Goal: Task Accomplishment & Management: Manage account settings

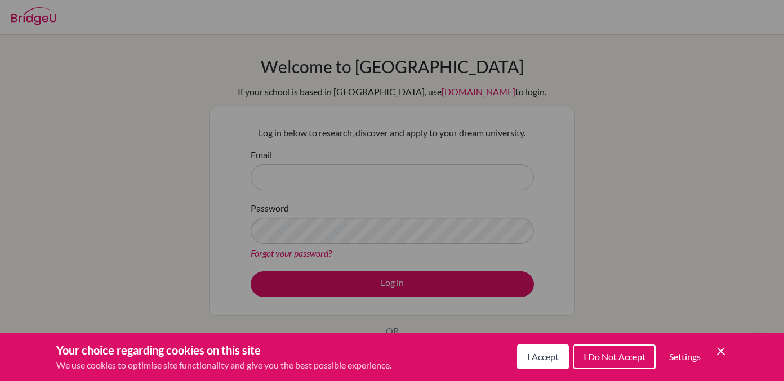
click at [483, 128] on div "Cookie Preferences" at bounding box center [392, 190] width 784 height 381
click at [720, 354] on icon "Cookie Control Close Icon" at bounding box center [721, 352] width 14 height 14
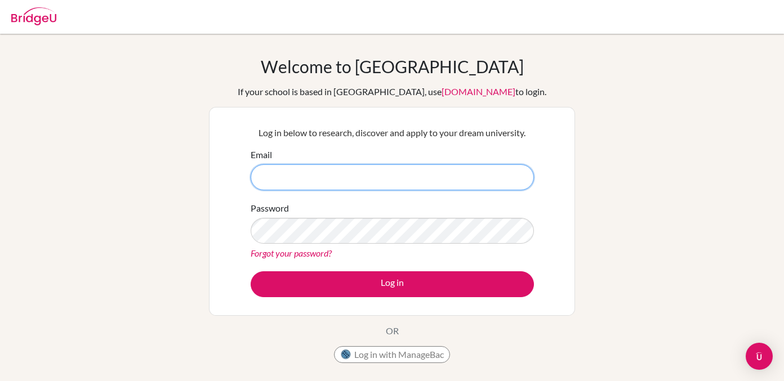
click at [367, 167] on input "Email" at bounding box center [392, 177] width 283 height 26
click at [367, 180] on input "Email" at bounding box center [392, 177] width 283 height 26
click at [366, 186] on input "Email" at bounding box center [392, 177] width 283 height 26
type input "[EMAIL_ADDRESS][DOMAIN_NAME]"
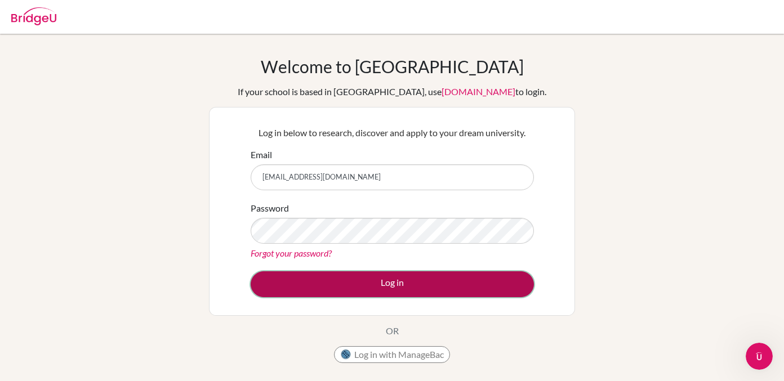
click at [384, 276] on button "Log in" at bounding box center [392, 284] width 283 height 26
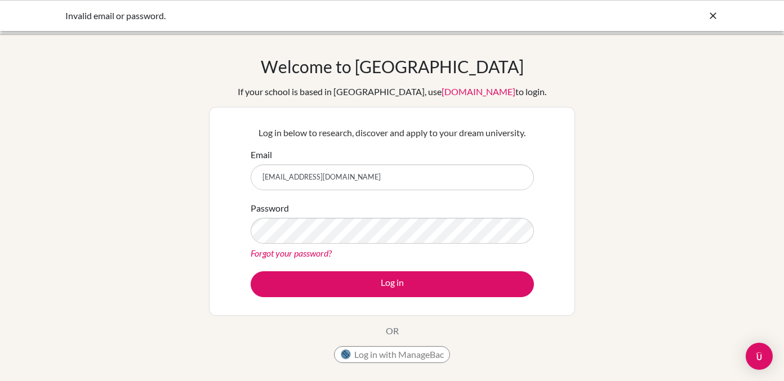
click at [295, 253] on link "Forgot your password?" at bounding box center [291, 253] width 81 height 11
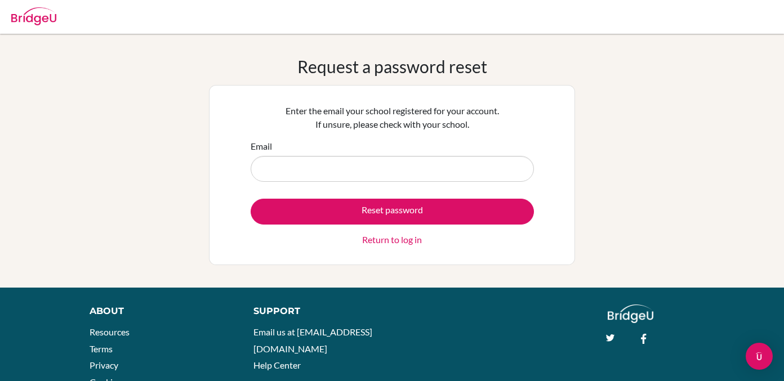
click at [335, 176] on input "Email" at bounding box center [392, 169] width 283 height 26
type input "[EMAIL_ADDRESS][DOMAIN_NAME]"
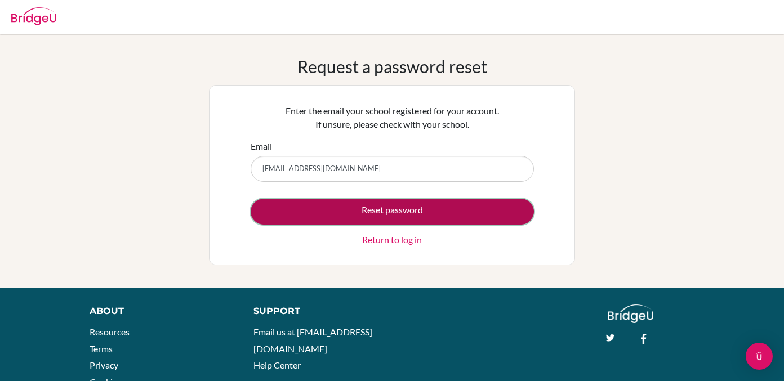
click at [337, 209] on button "Reset password" at bounding box center [392, 212] width 283 height 26
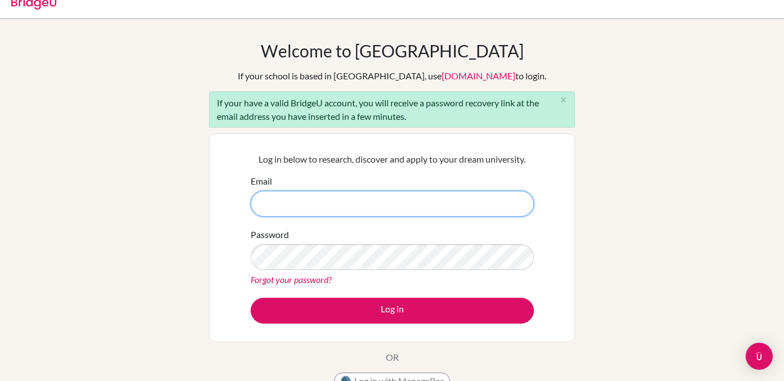
scroll to position [20, 0]
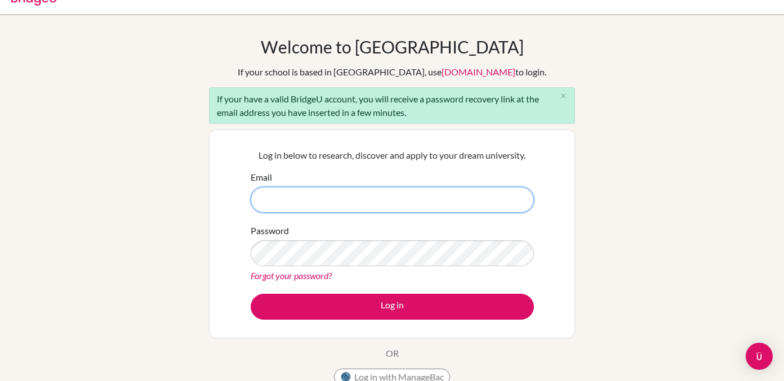
click at [394, 209] on input "Email" at bounding box center [392, 200] width 283 height 26
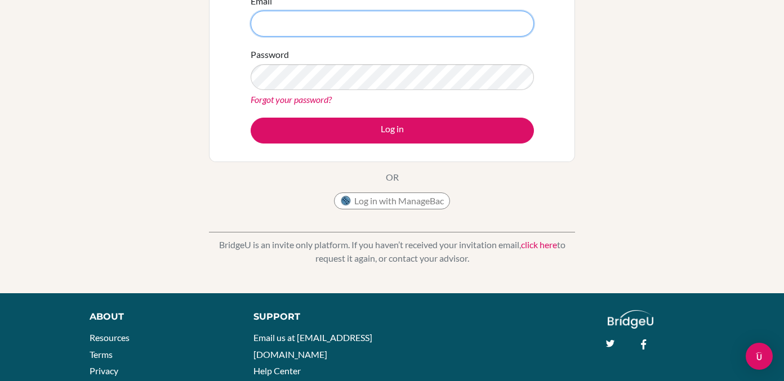
scroll to position [261, 0]
